Goal: Use online tool/utility: Utilize a website feature to perform a specific function

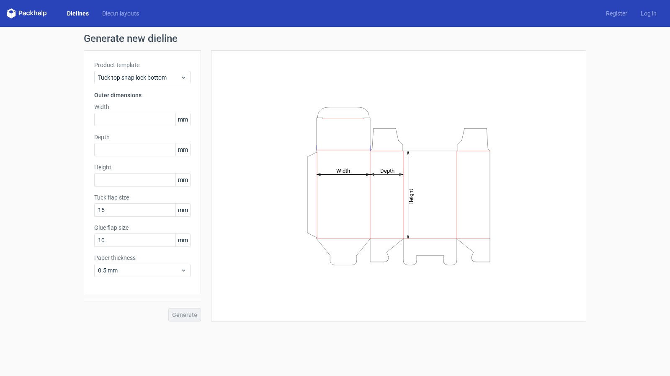
click at [31, 12] on icon at bounding box center [27, 13] width 40 height 10
click at [80, 12] on link "Dielines" at bounding box center [77, 13] width 35 height 8
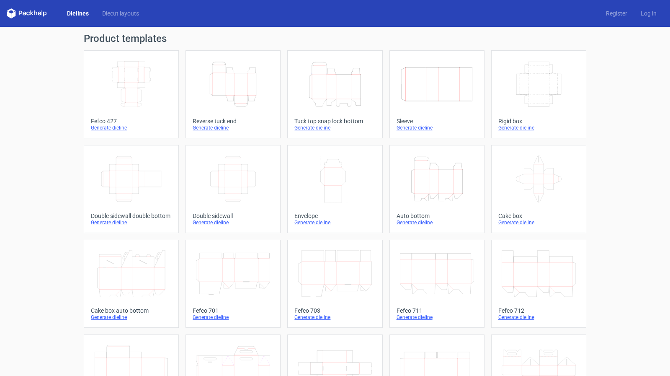
click at [437, 184] on icon "Height Depth Width" at bounding box center [437, 178] width 74 height 47
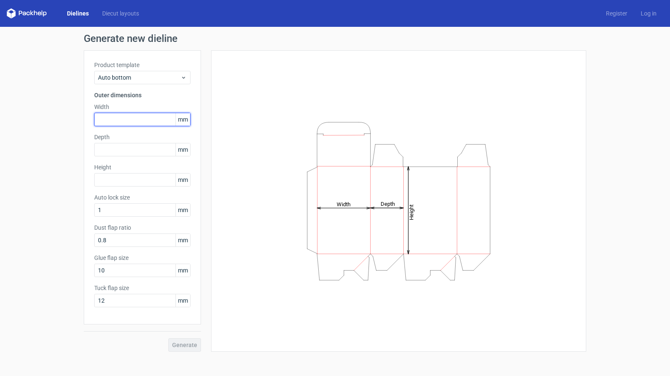
click at [164, 118] on input "text" at bounding box center [142, 119] width 96 height 13
type input "95"
type input "25"
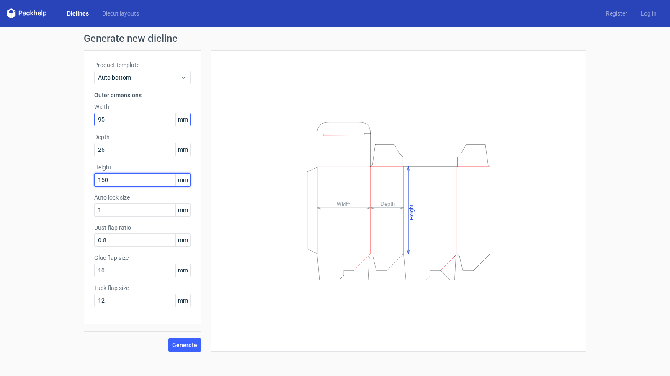
type input "150"
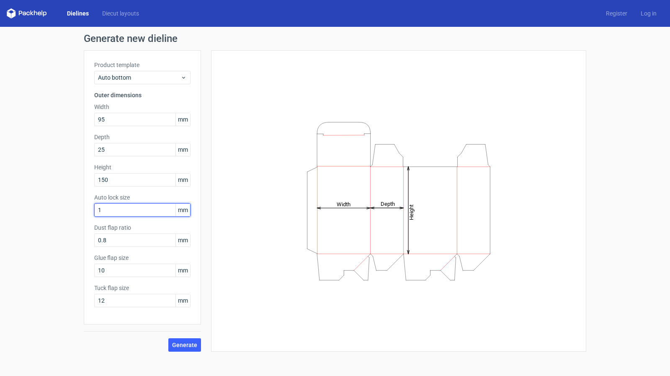
click at [122, 210] on input "1" at bounding box center [142, 209] width 96 height 13
click at [187, 345] on span "Generate" at bounding box center [184, 345] width 25 height 6
click at [112, 297] on input "12" at bounding box center [142, 299] width 96 height 13
